Goal: Task Accomplishment & Management: Use online tool/utility

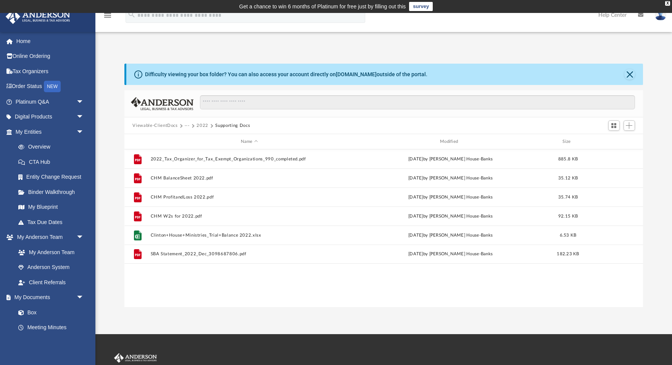
scroll to position [174, 519]
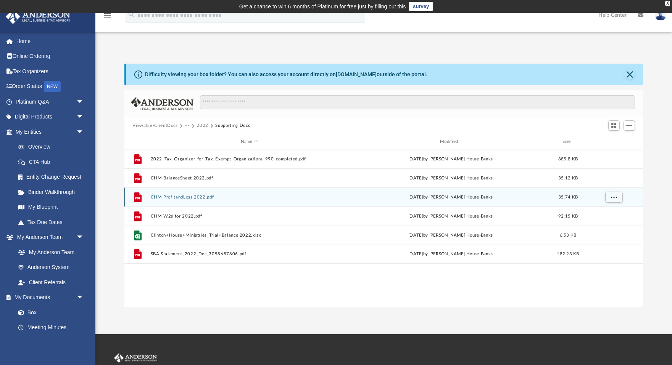
click at [176, 196] on button "CHM ProfitandLoss 2022.pdf" at bounding box center [249, 197] width 198 height 5
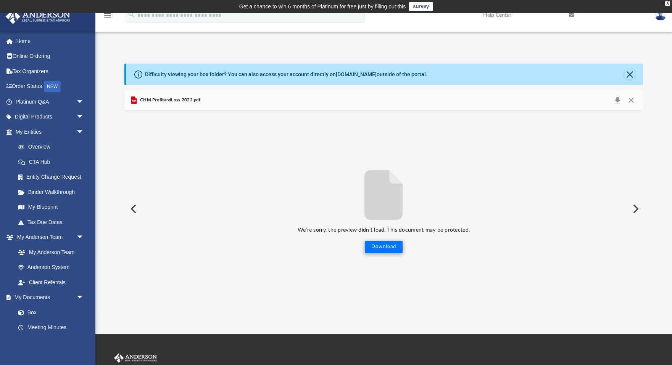
click at [377, 248] on button "Download" at bounding box center [384, 247] width 38 height 12
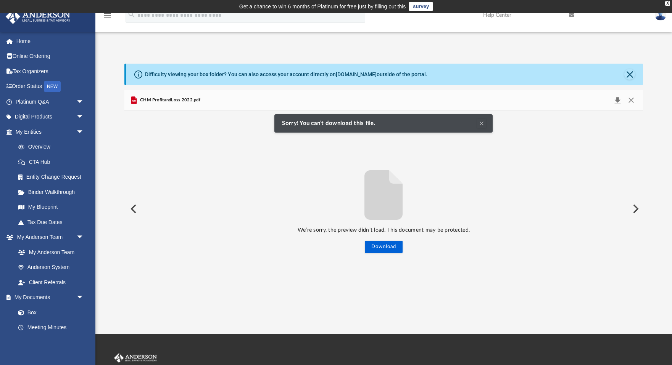
click at [613, 97] on button "Download" at bounding box center [618, 100] width 14 height 11
click at [617, 99] on button "Download" at bounding box center [618, 100] width 14 height 11
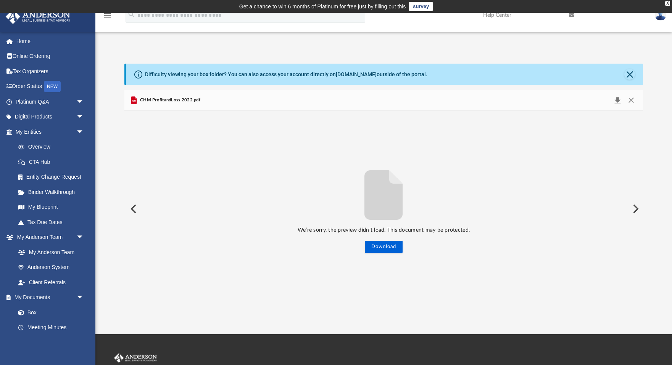
click at [619, 98] on button "Download" at bounding box center [618, 100] width 14 height 11
click at [132, 213] on button "Preview" at bounding box center [132, 208] width 17 height 21
click at [631, 72] on button "Close" at bounding box center [629, 74] width 11 height 11
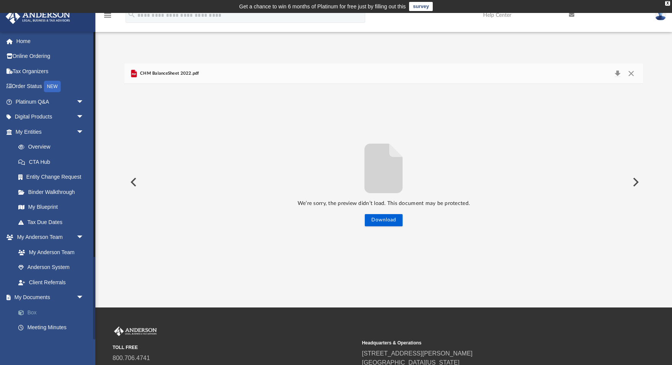
click at [38, 309] on link "Box" at bounding box center [53, 312] width 85 height 15
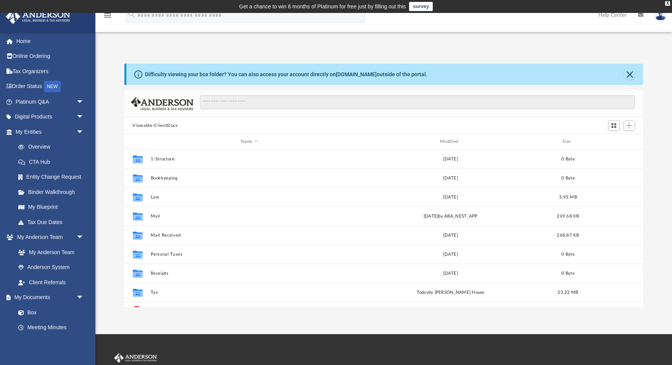
scroll to position [0, 0]
click at [354, 73] on link "[DOMAIN_NAME]" at bounding box center [356, 74] width 41 height 6
drag, startPoint x: 179, startPoint y: 126, endPoint x: 130, endPoint y: 128, distance: 48.5
click at [130, 128] on div "Viewable-ClientDocs" at bounding box center [383, 126] width 519 height 17
copy button "Viewable-ClientDocs"
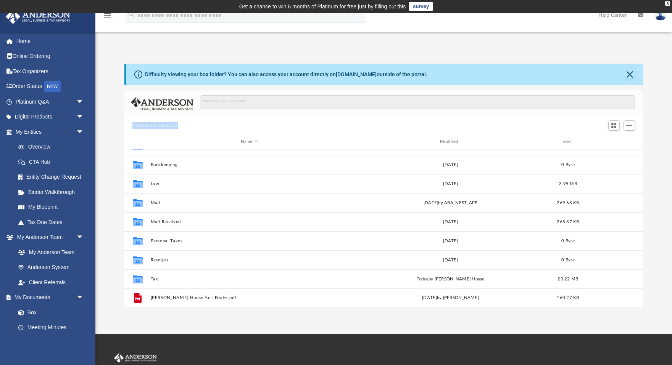
scroll to position [13, 0]
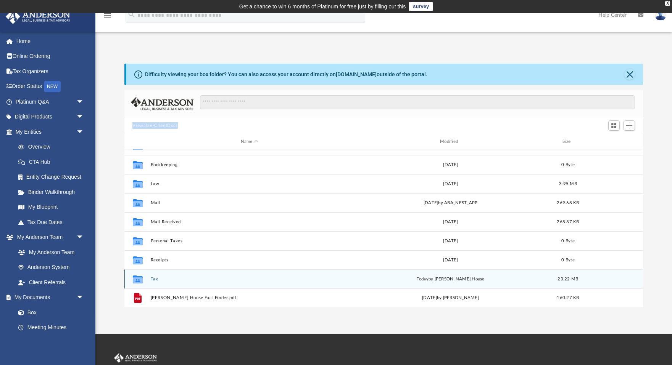
click at [152, 279] on button "Tax" at bounding box center [249, 279] width 198 height 5
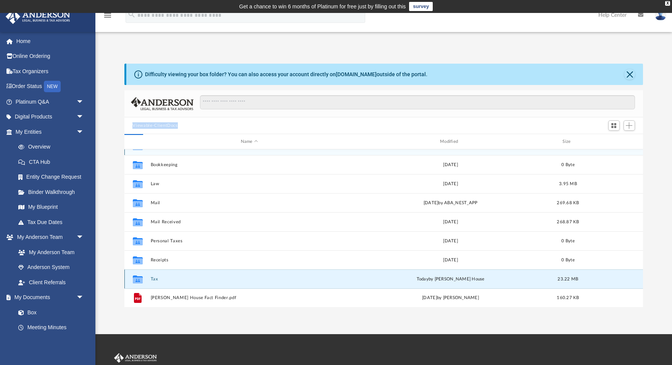
scroll to position [0, 0]
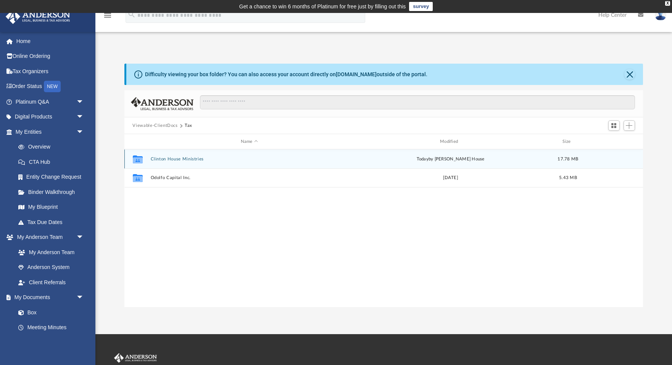
click at [174, 157] on button "Clinton House Ministries" at bounding box center [249, 159] width 198 height 5
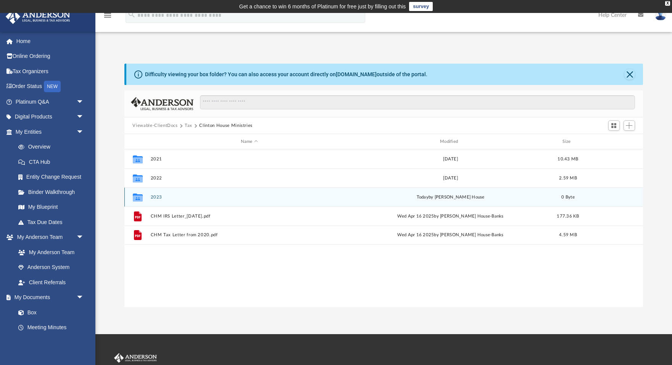
click at [158, 195] on button "2023" at bounding box center [249, 197] width 198 height 5
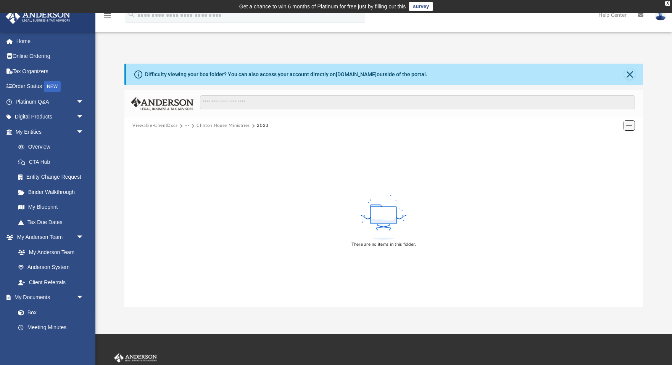
click at [629, 127] on span "Add" at bounding box center [629, 125] width 6 height 6
click at [623, 135] on ul "Upload New Folder" at bounding box center [618, 148] width 33 height 33
click at [619, 138] on li "Upload" at bounding box center [618, 141] width 24 height 8
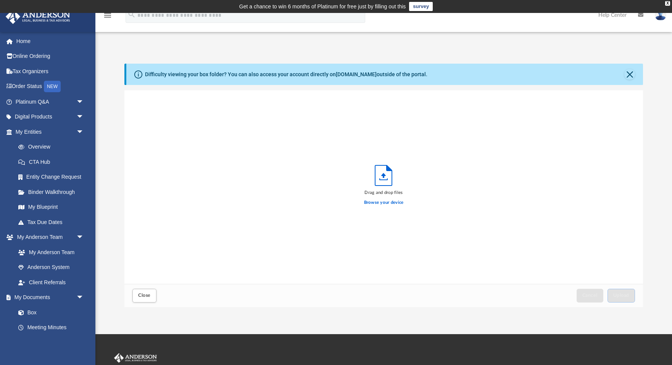
scroll to position [193, 519]
click at [384, 199] on div "Browse your device" at bounding box center [384, 202] width 40 height 13
click at [384, 203] on label "Browse your device" at bounding box center [384, 203] width 40 height 7
click at [0, 0] on input "Browse your device" at bounding box center [0, 0] width 0 height 0
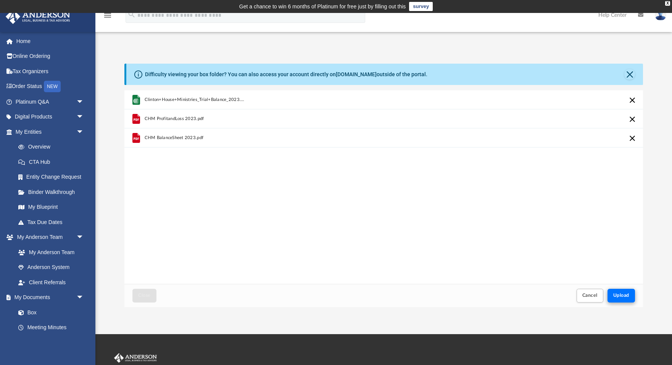
click at [631, 301] on button "Upload" at bounding box center [620, 295] width 27 height 13
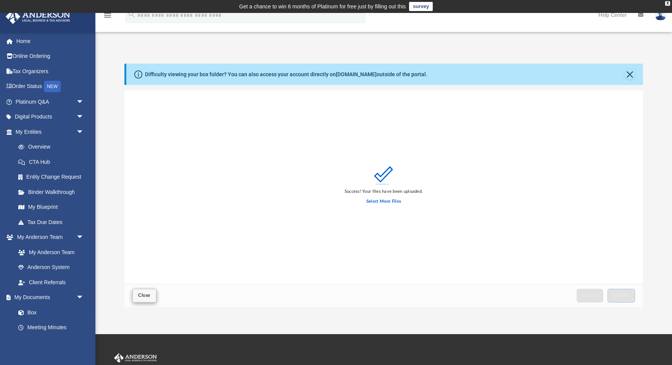
click at [146, 295] on span "Close" at bounding box center [144, 295] width 12 height 5
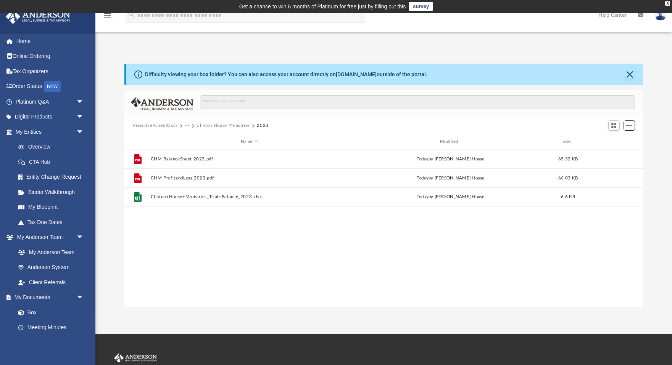
scroll to position [0, 0]
click at [220, 126] on button "Clinton House Ministries" at bounding box center [222, 125] width 53 height 7
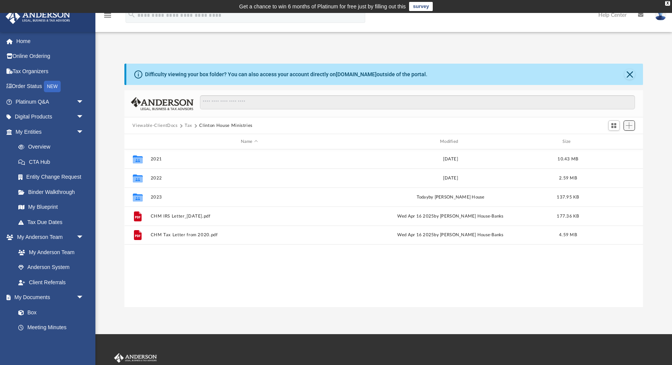
click at [626, 124] on span "Add" at bounding box center [629, 125] width 6 height 6
click at [620, 140] on li "Upload" at bounding box center [618, 141] width 24 height 8
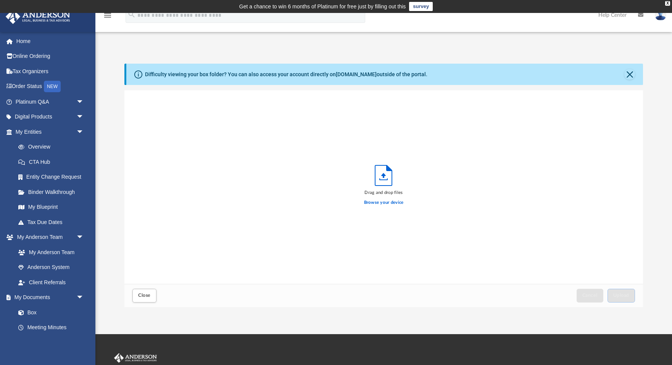
scroll to position [193, 519]
click at [382, 203] on label "Browse your device" at bounding box center [384, 203] width 40 height 7
click at [0, 0] on input "Browse your device" at bounding box center [0, 0] width 0 height 0
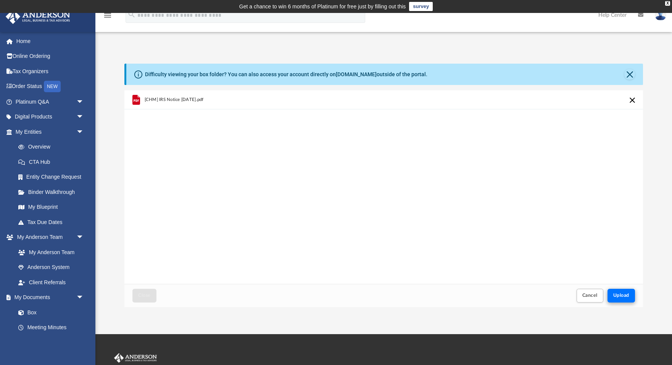
click at [625, 295] on span "Upload" at bounding box center [621, 295] width 16 height 5
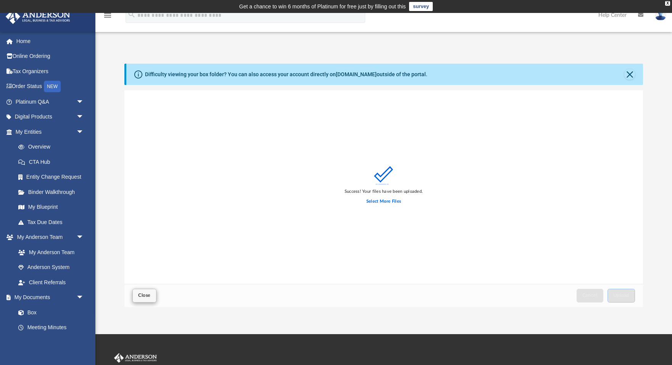
click at [142, 298] on span "Close" at bounding box center [144, 295] width 12 height 5
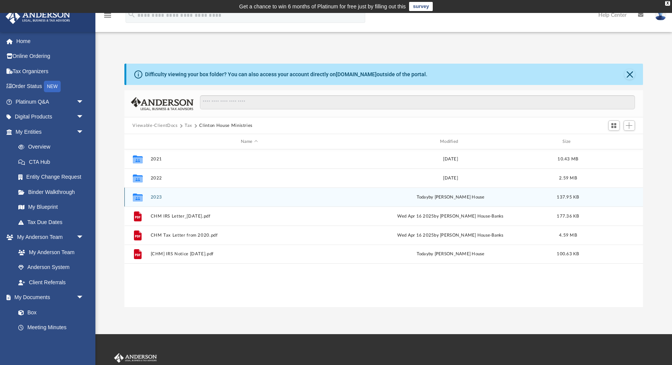
click at [160, 198] on button "2023" at bounding box center [249, 197] width 198 height 5
